Goal: Check status: Check status

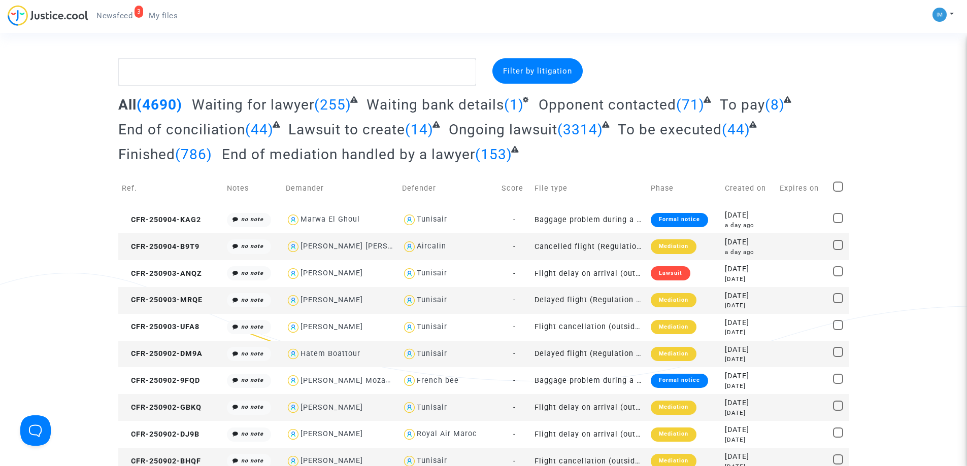
click at [737, 108] on span "To pay" at bounding box center [741, 104] width 45 height 17
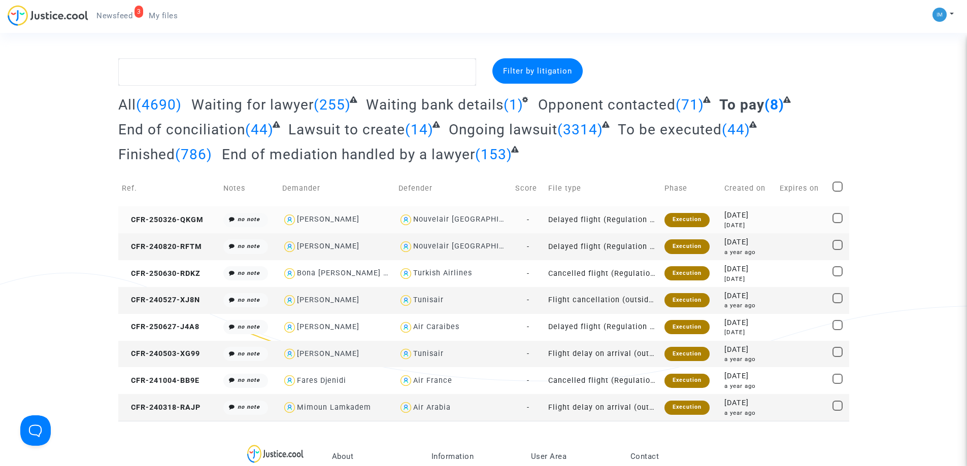
click at [689, 224] on div "Execution" at bounding box center [686, 220] width 45 height 14
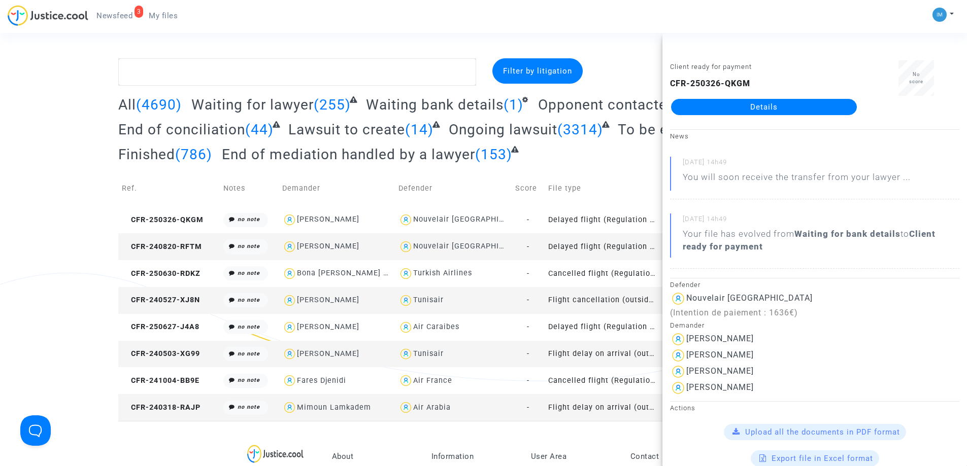
click at [614, 246] on td "Delayed flight (Regulation EC 261/2004)" at bounding box center [602, 246] width 116 height 27
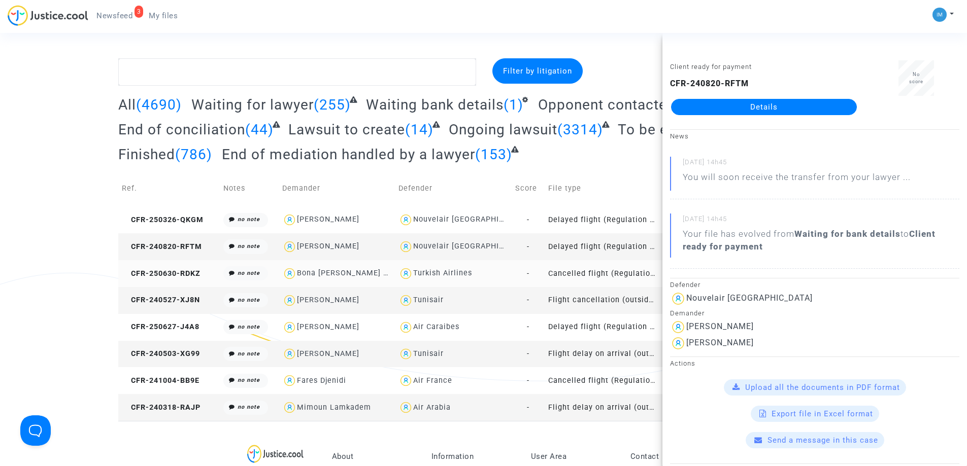
click at [615, 281] on td "Cancelled flight (Regulation EC 261/2004)" at bounding box center [602, 273] width 116 height 27
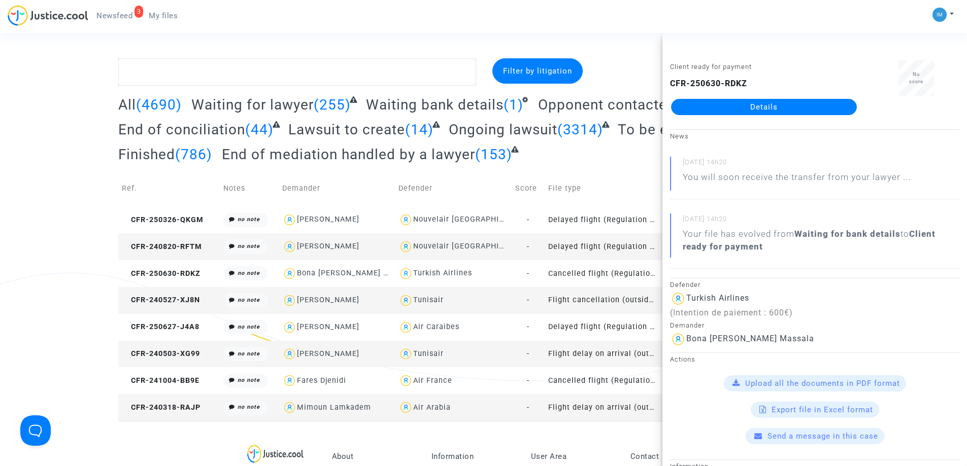
click at [605, 302] on td "Flight cancellation (outside of EU - Montreal Convention)" at bounding box center [602, 300] width 116 height 27
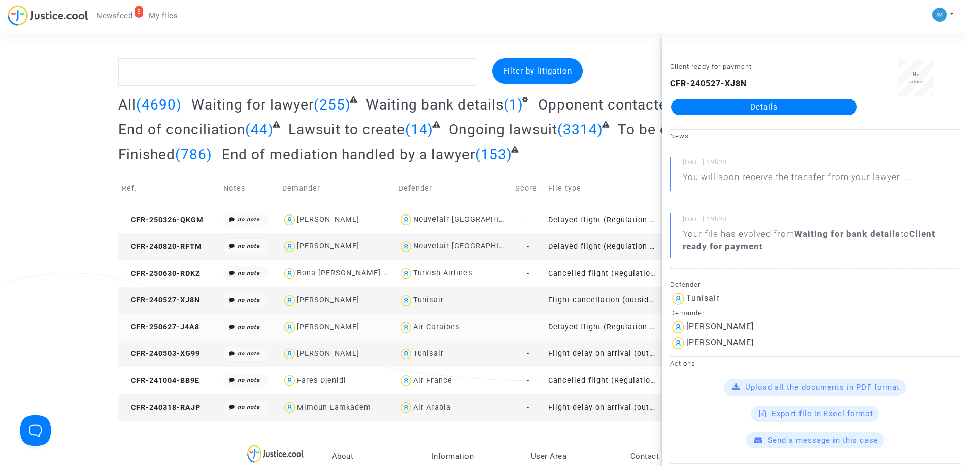
click at [615, 327] on td "Delayed flight (Regulation EC 261/2004)" at bounding box center [602, 327] width 116 height 27
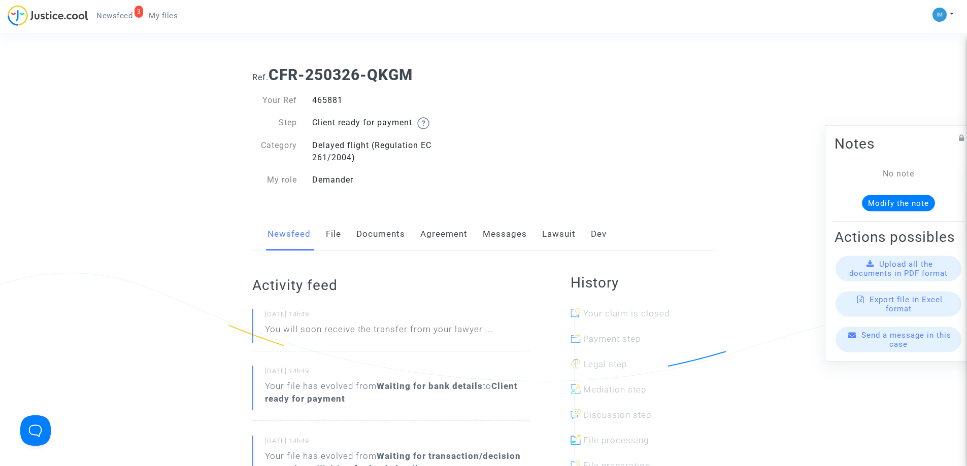
click at [551, 231] on link "Lawsuit" at bounding box center [558, 234] width 33 height 33
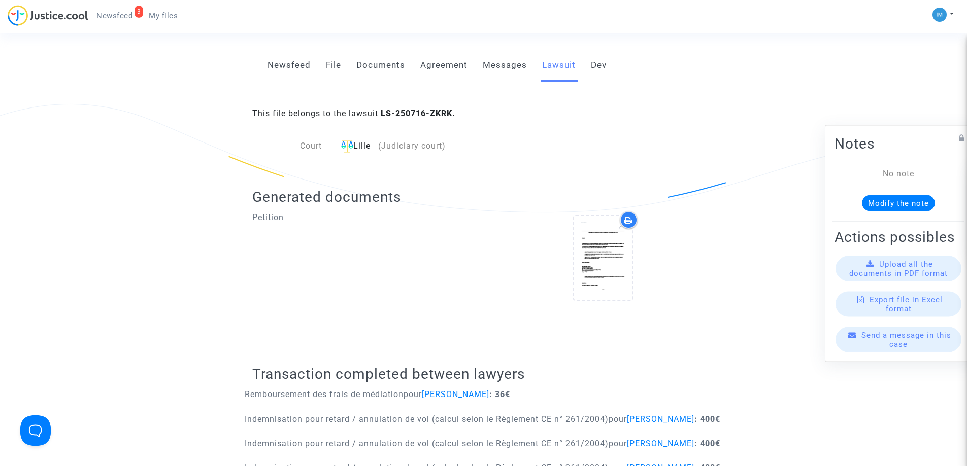
scroll to position [284, 0]
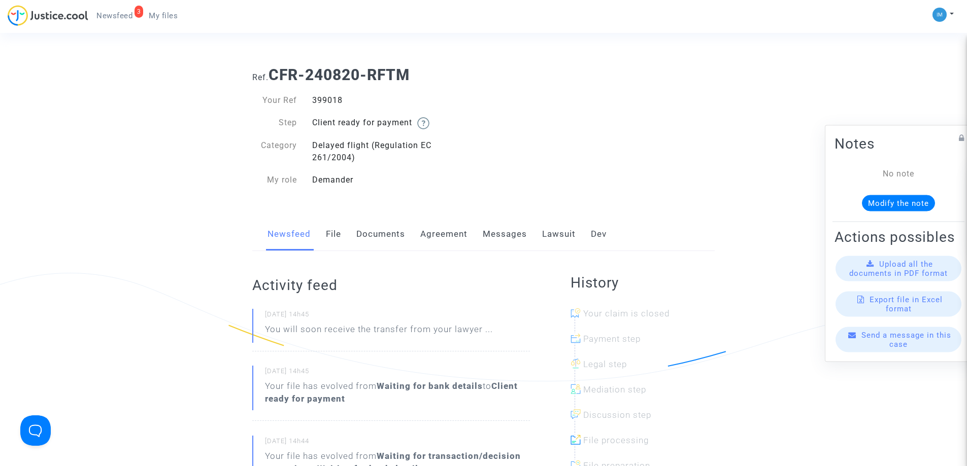
click at [556, 236] on link "Lawsuit" at bounding box center [558, 234] width 33 height 33
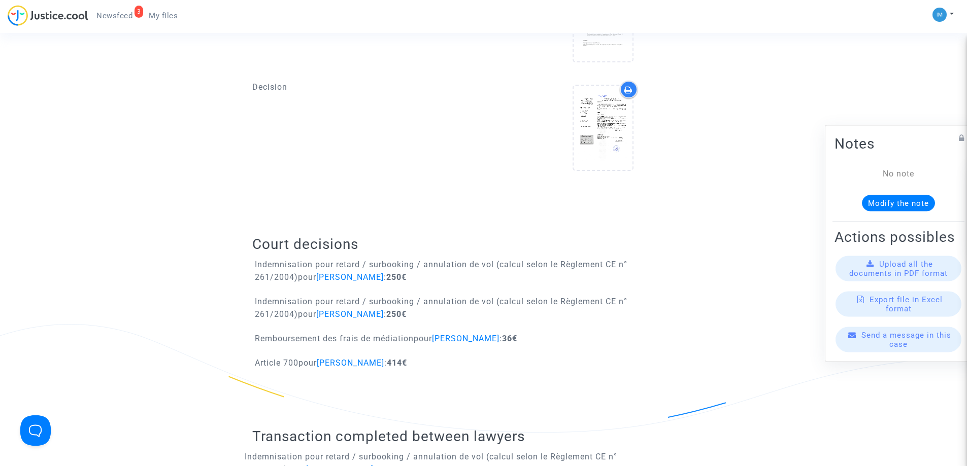
scroll to position [526, 0]
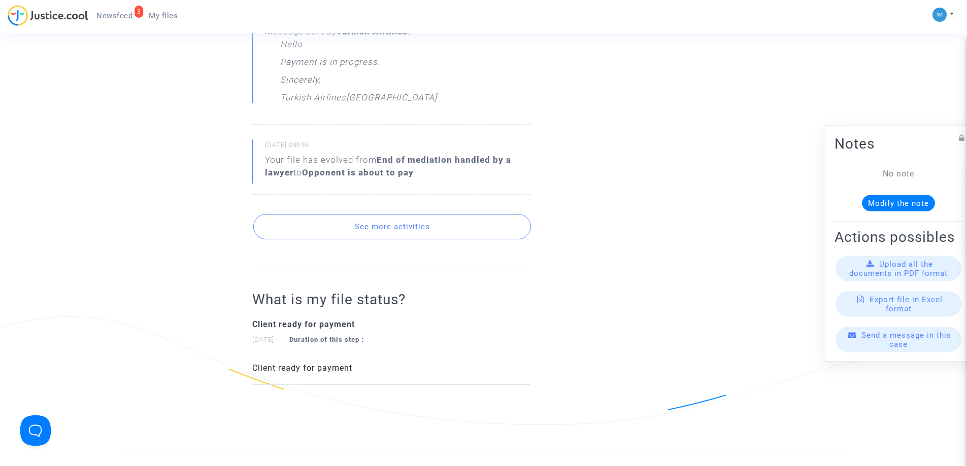
scroll to position [499, 0]
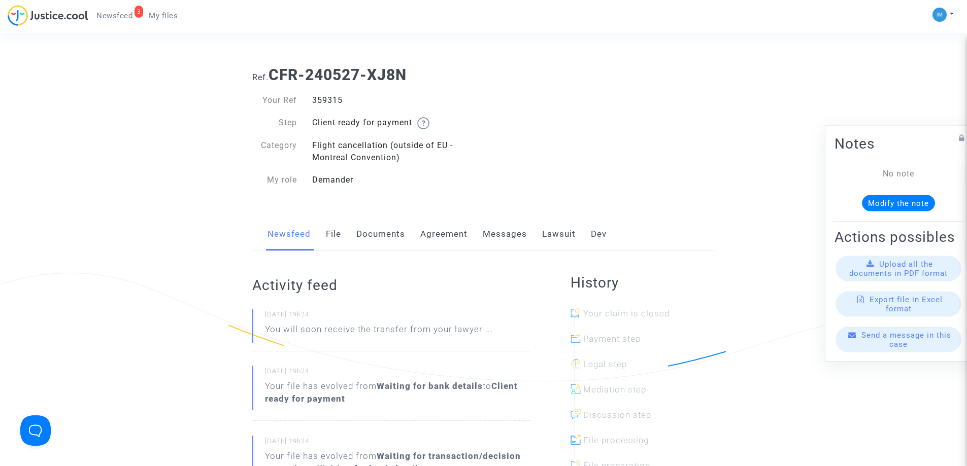
click at [563, 237] on link "Lawsuit" at bounding box center [558, 234] width 33 height 33
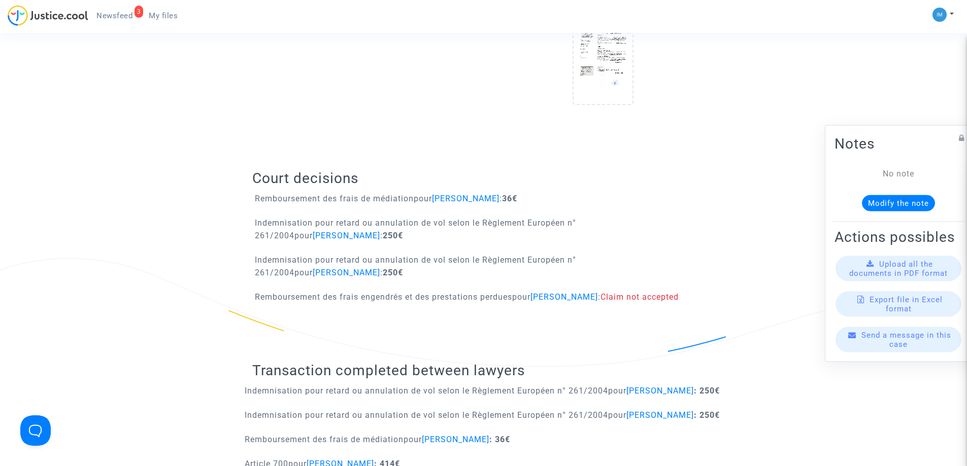
scroll to position [574, 0]
